Goal: Browse casually

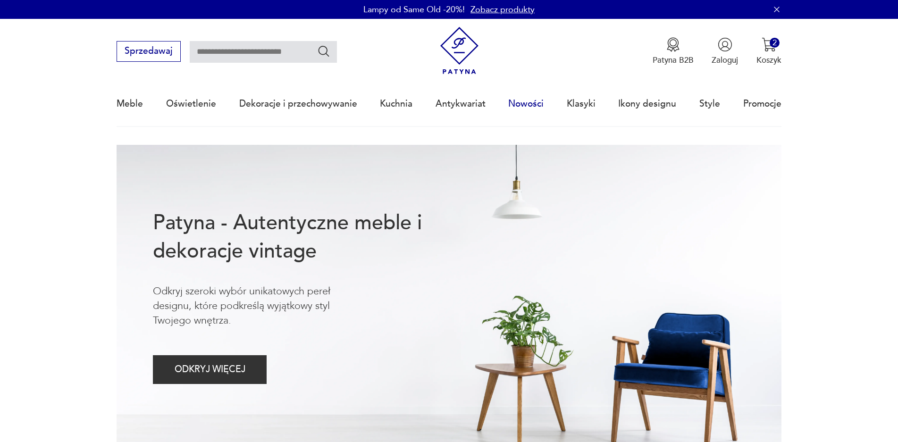
click at [525, 104] on link "Nowości" at bounding box center [525, 103] width 35 height 43
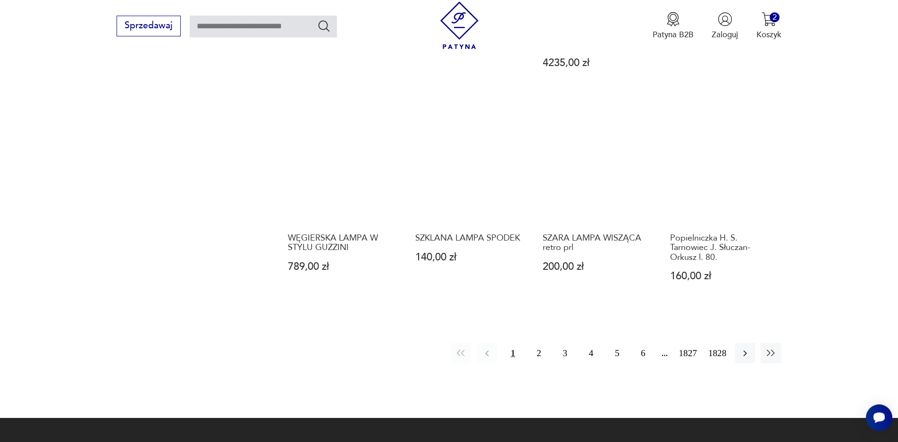
scroll to position [918, 0]
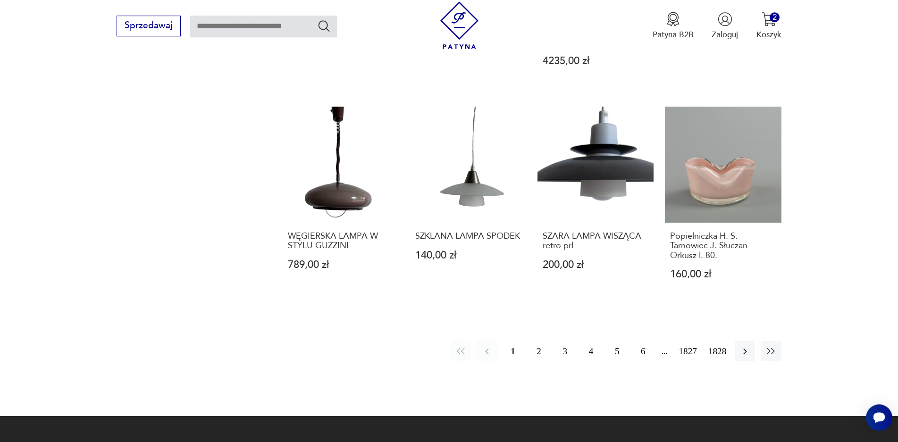
click at [536, 341] on button "2" at bounding box center [539, 351] width 20 height 20
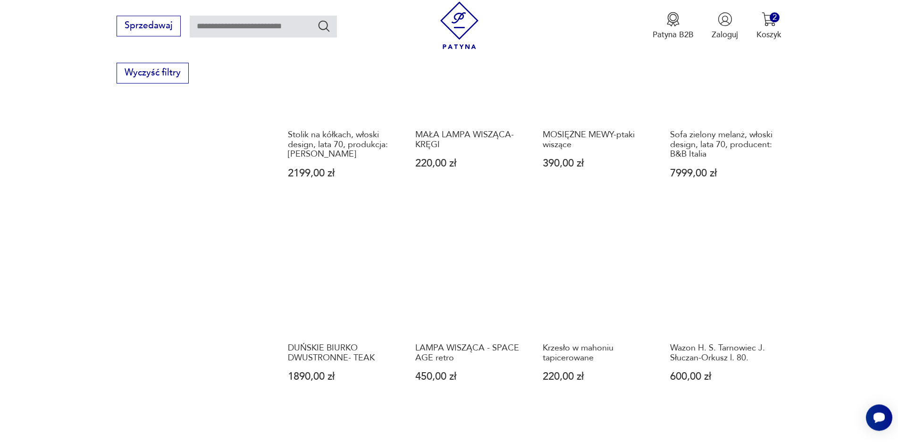
scroll to position [901, 0]
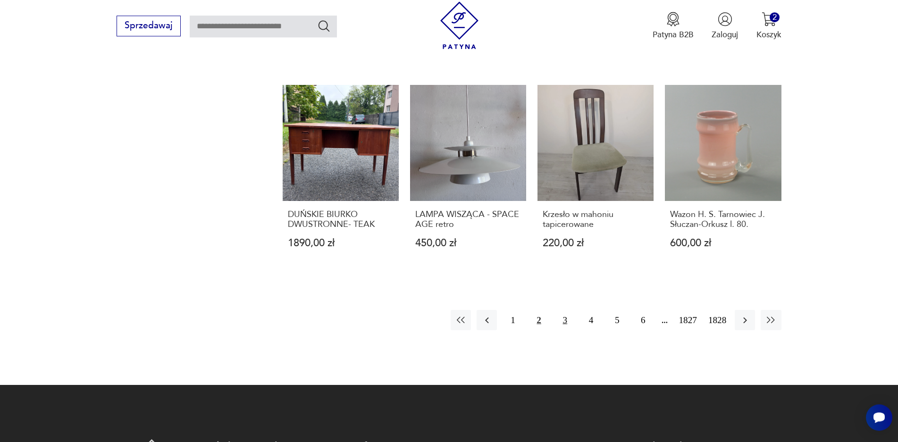
click at [568, 329] on button "3" at bounding box center [565, 320] width 20 height 20
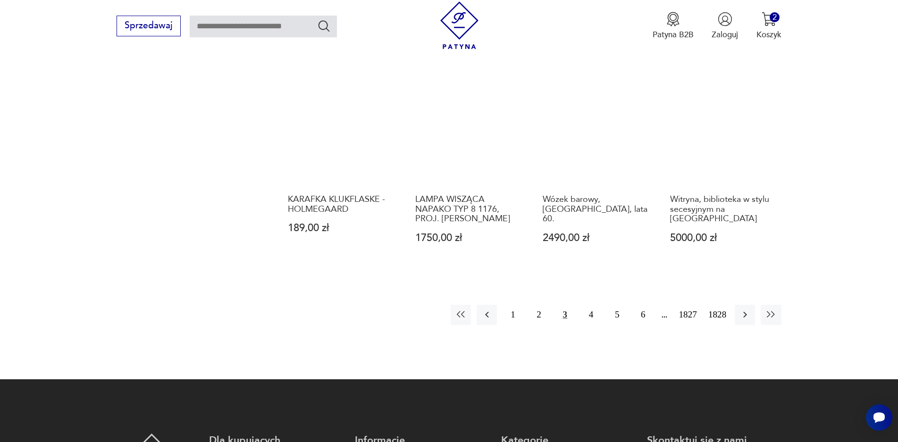
scroll to position [923, 0]
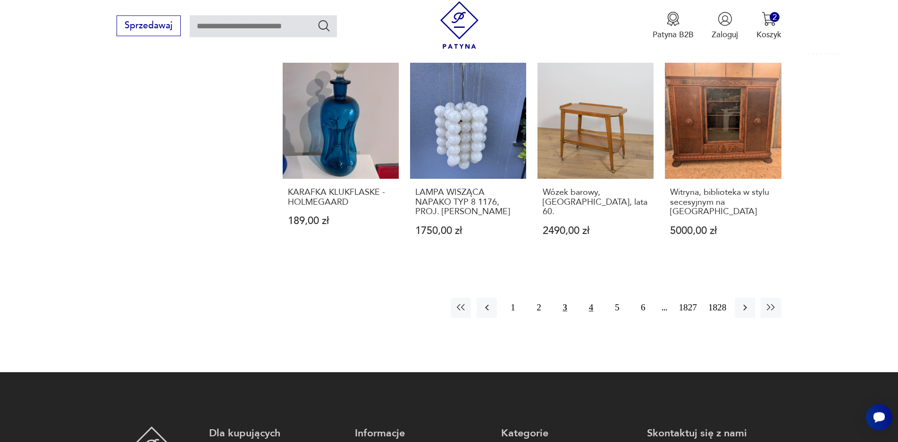
click at [588, 300] on button "4" at bounding box center [591, 308] width 20 height 20
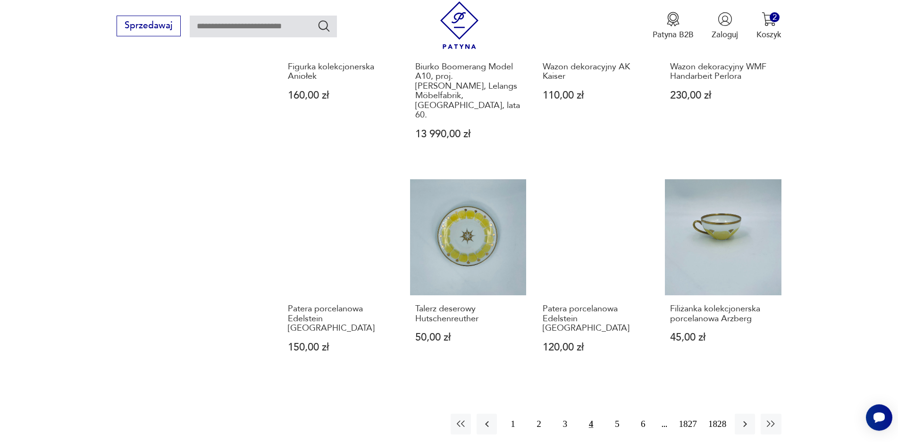
scroll to position [878, 0]
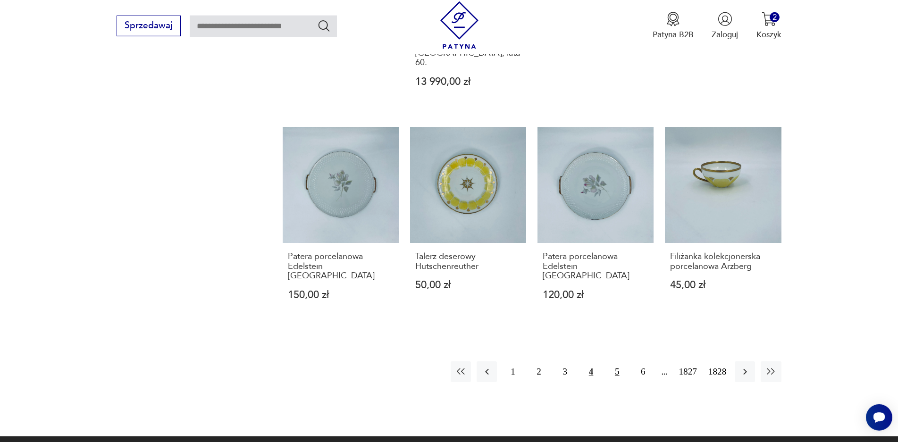
click at [619, 361] on button "5" at bounding box center [617, 371] width 20 height 20
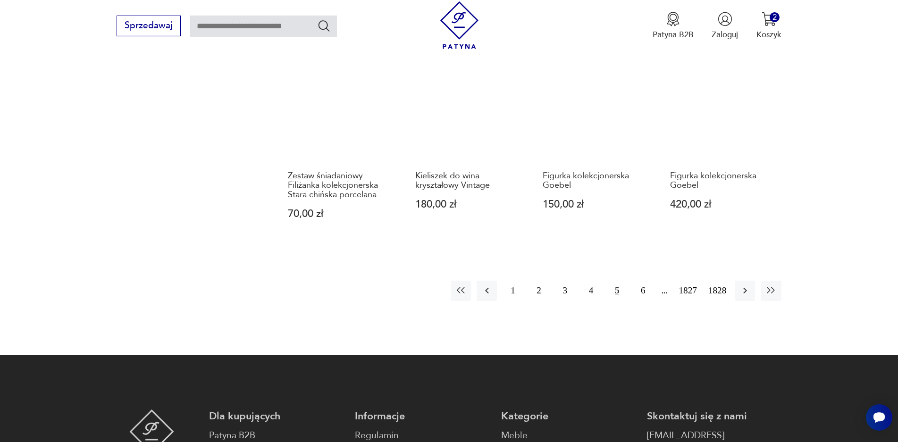
scroll to position [923, 0]
